Goal: Understand process/instructions

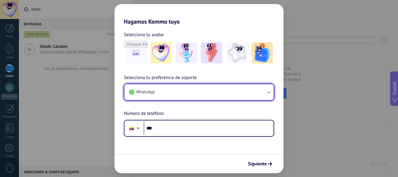
click at [207, 94] on button "WhatsApp" at bounding box center [198, 92] width 149 height 16
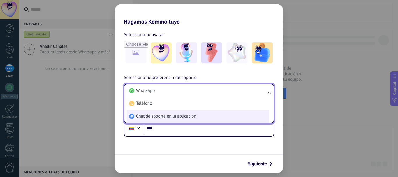
click at [185, 119] on span "Chat de soporte en la aplicación" at bounding box center [166, 116] width 60 height 6
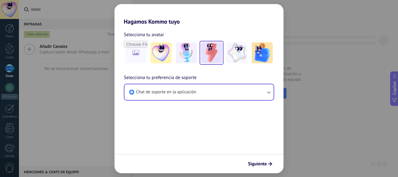
click at [209, 51] on img at bounding box center [211, 52] width 21 height 21
click at [254, 162] on span "Siguiente" at bounding box center [257, 164] width 19 height 4
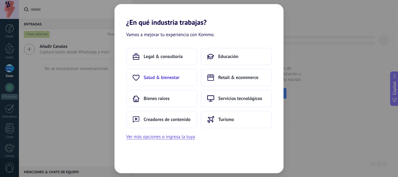
click at [164, 82] on button "Salud & bienestar" at bounding box center [161, 77] width 71 height 17
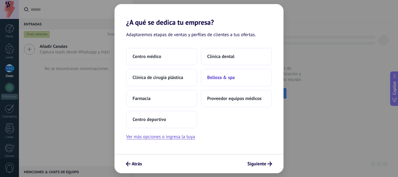
click at [223, 77] on span "Belleza & spa" at bounding box center [221, 78] width 28 height 6
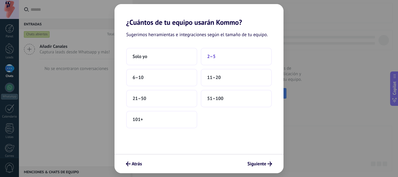
click at [216, 59] on button "2–5" at bounding box center [236, 56] width 71 height 17
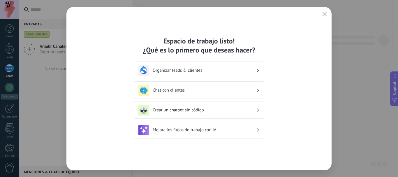
click at [204, 85] on div "Chat con clientes" at bounding box center [198, 90] width 121 height 10
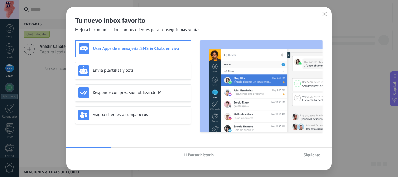
click at [315, 153] on span "Siguiente" at bounding box center [312, 155] width 17 height 4
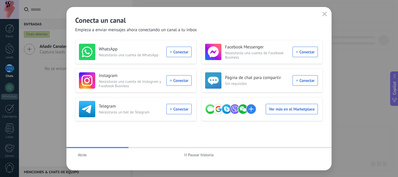
click at [324, 12] on icon "button" at bounding box center [324, 14] width 5 height 5
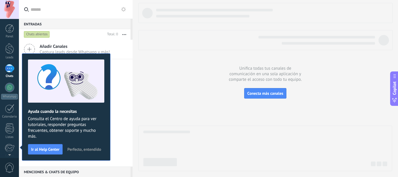
click at [78, 149] on span "Perfecto, entendido" at bounding box center [84, 149] width 34 height 4
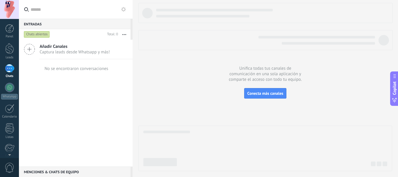
click at [5, 15] on div at bounding box center [9, 9] width 19 height 19
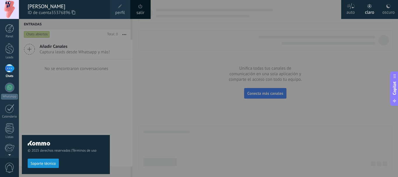
click at [133, 47] on div at bounding box center [218, 88] width 398 height 177
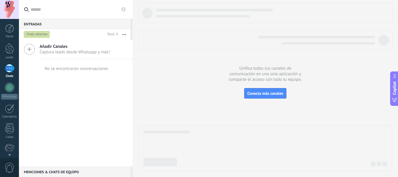
click at [13, 8] on div at bounding box center [9, 9] width 19 height 19
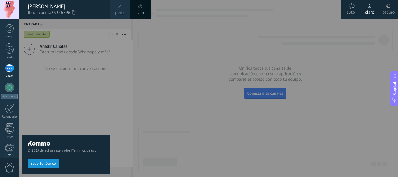
click at [132, 63] on div at bounding box center [218, 88] width 398 height 177
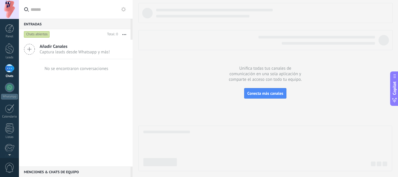
click at [15, 12] on div at bounding box center [9, 9] width 19 height 19
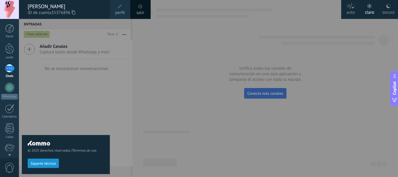
click at [136, 10] on div "salir" at bounding box center [140, 9] width 20 height 19
